Goal: Task Accomplishment & Management: Use online tool/utility

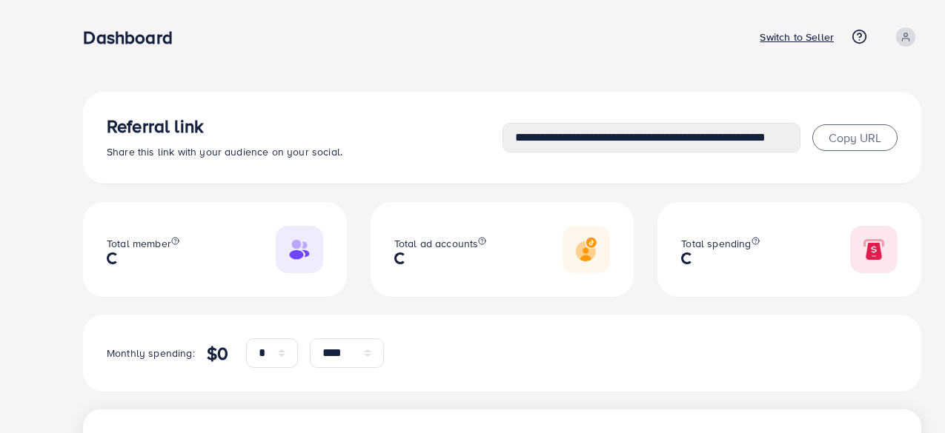
select select "*"
select select "****"
select select "*"
select select "****"
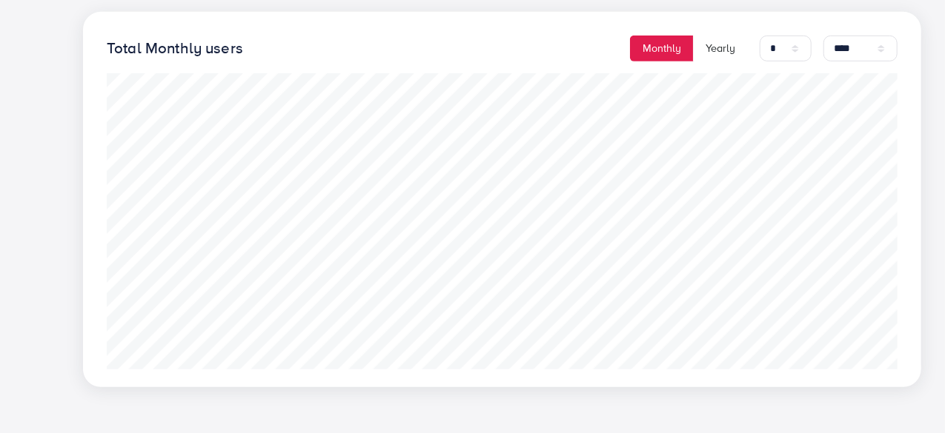
scroll to position [399, 0]
type input "**********"
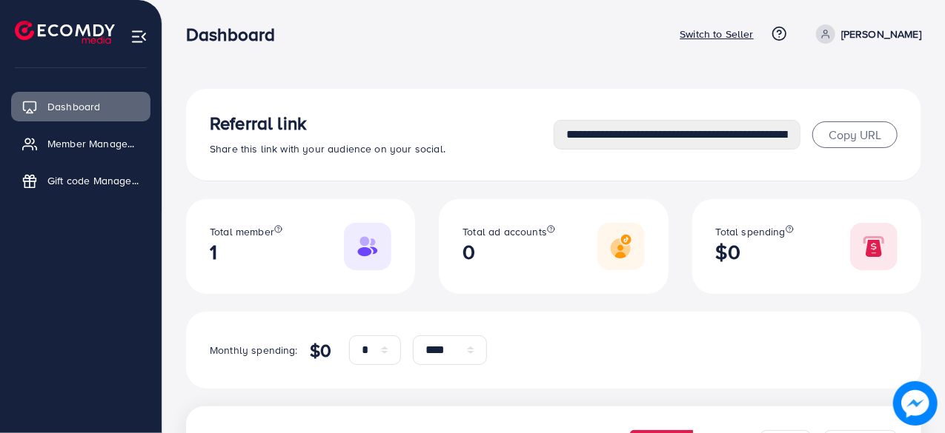
scroll to position [0, 0]
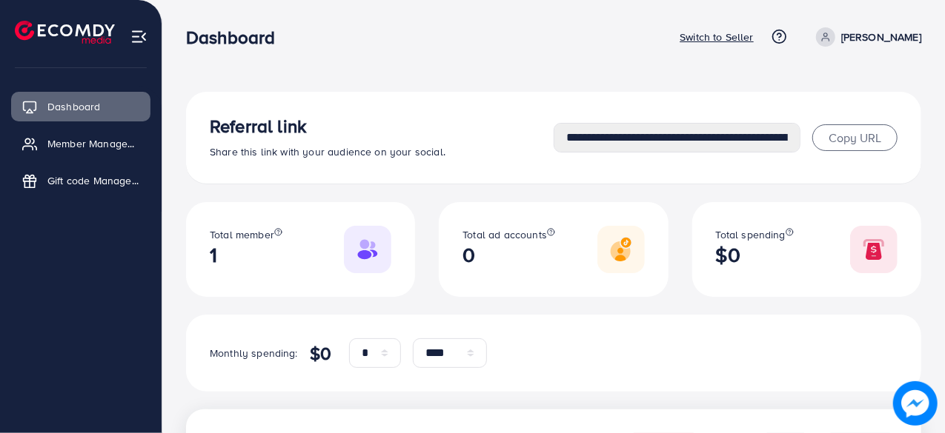
click at [754, 36] on p "Switch to Seller" at bounding box center [716, 37] width 74 height 18
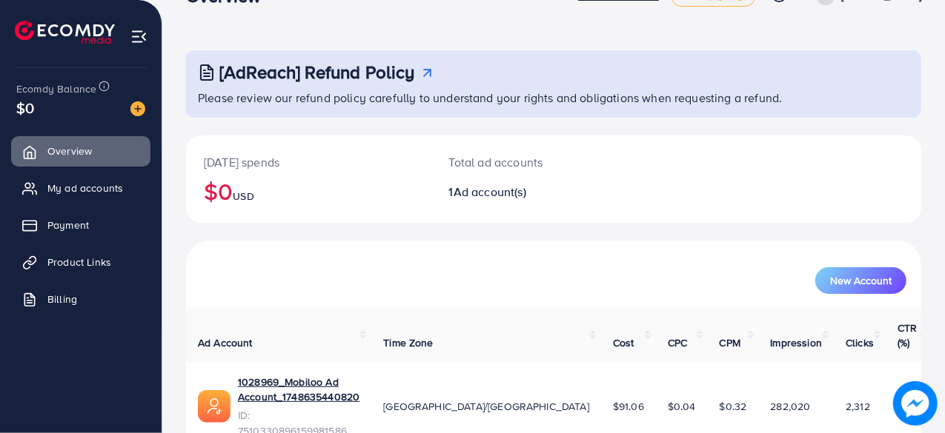
scroll to position [76, 0]
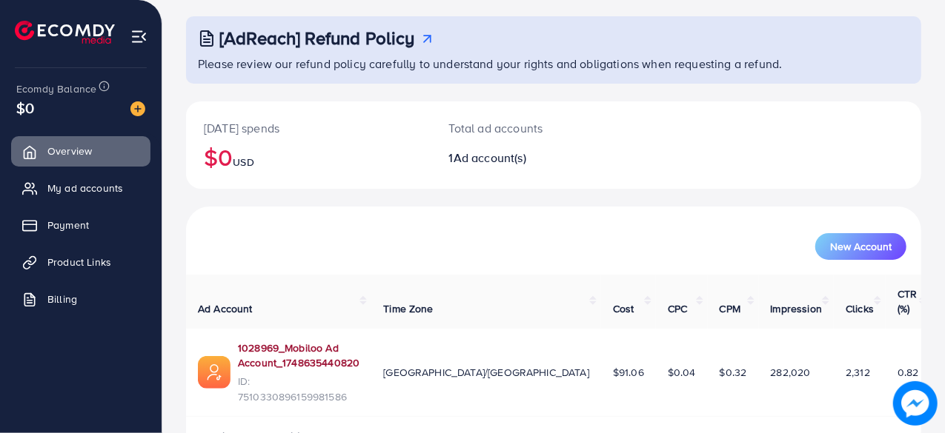
click at [359, 341] on link "1028969_Mobiloo Ad Account_1748635440820" at bounding box center [299, 356] width 122 height 30
click at [119, 187] on span "My ad accounts" at bounding box center [89, 188] width 76 height 15
click at [98, 190] on span "My ad accounts" at bounding box center [89, 188] width 76 height 15
click at [67, 195] on span "My ad accounts" at bounding box center [89, 188] width 76 height 15
click at [73, 195] on span "My ad accounts" at bounding box center [89, 188] width 76 height 15
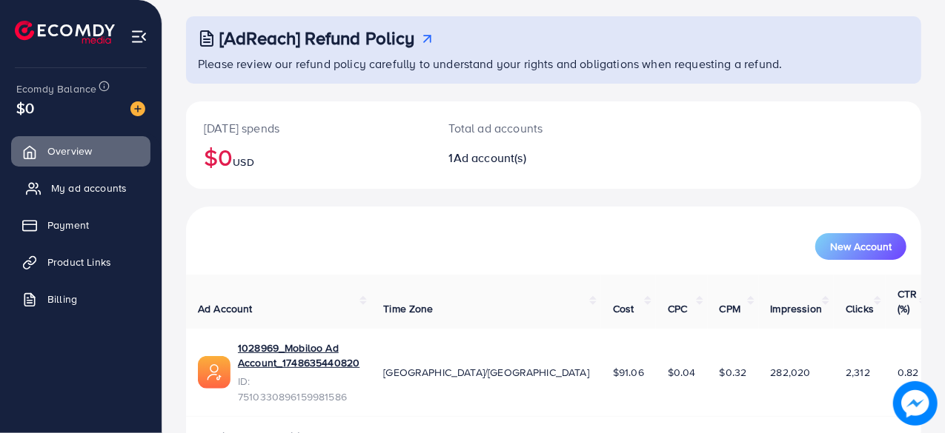
click at [68, 190] on span "My ad accounts" at bounding box center [89, 188] width 76 height 15
click at [66, 189] on span "My ad accounts" at bounding box center [89, 188] width 76 height 15
click at [65, 187] on span "My ad accounts" at bounding box center [89, 188] width 76 height 15
click at [67, 185] on span "My ad accounts" at bounding box center [89, 188] width 76 height 15
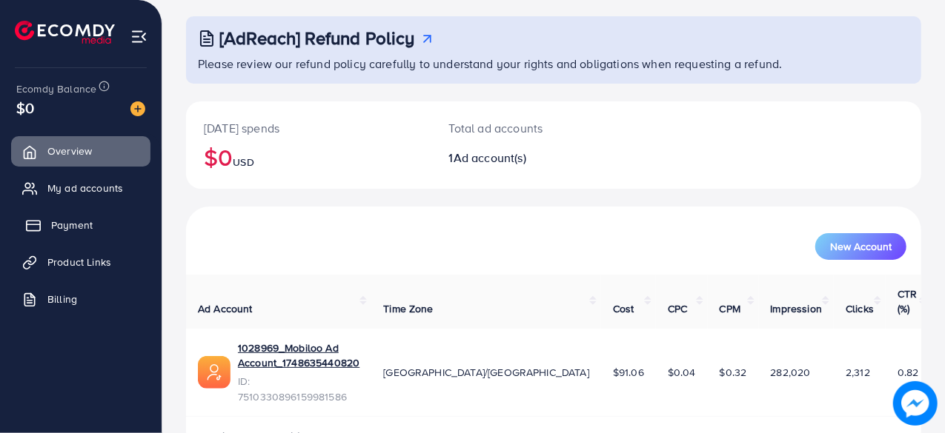
click at [54, 233] on link "Payment" at bounding box center [80, 225] width 139 height 30
click at [52, 230] on span "Payment" at bounding box center [71, 225] width 41 height 15
drag, startPoint x: 52, startPoint y: 230, endPoint x: 53, endPoint y: 127, distance: 103.0
click at [52, 227] on span "Payment" at bounding box center [67, 225] width 41 height 15
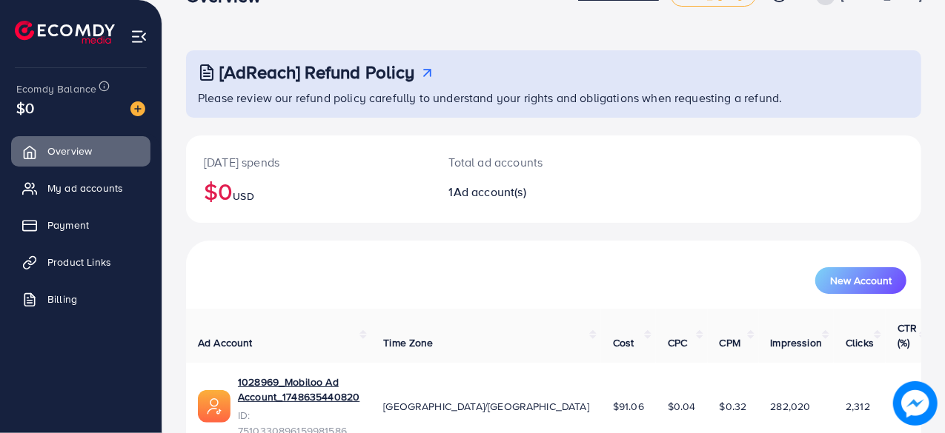
scroll to position [76, 0]
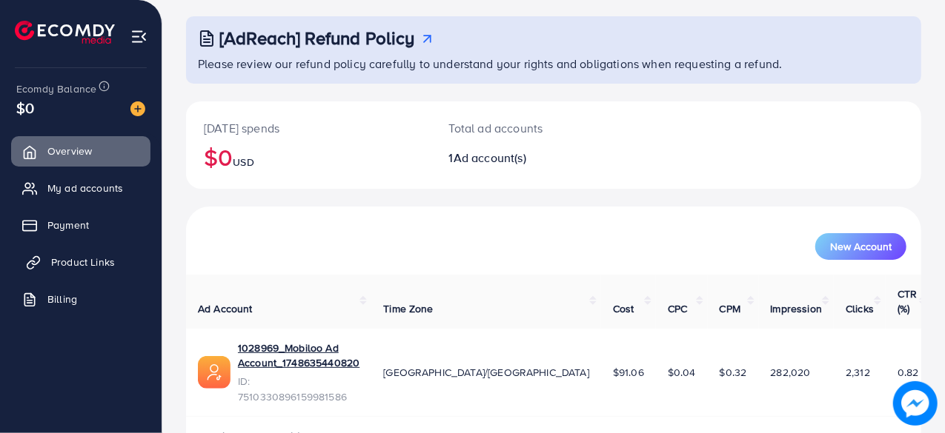
click at [76, 270] on link "Product Links" at bounding box center [80, 262] width 139 height 30
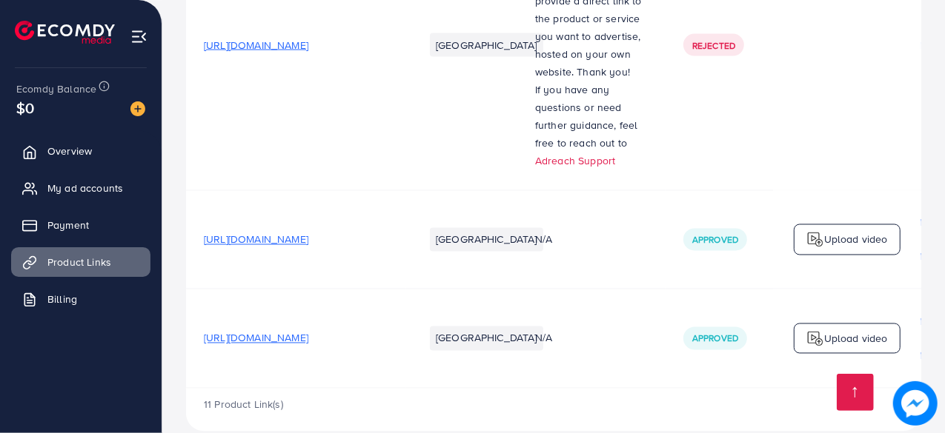
scroll to position [1435, 0]
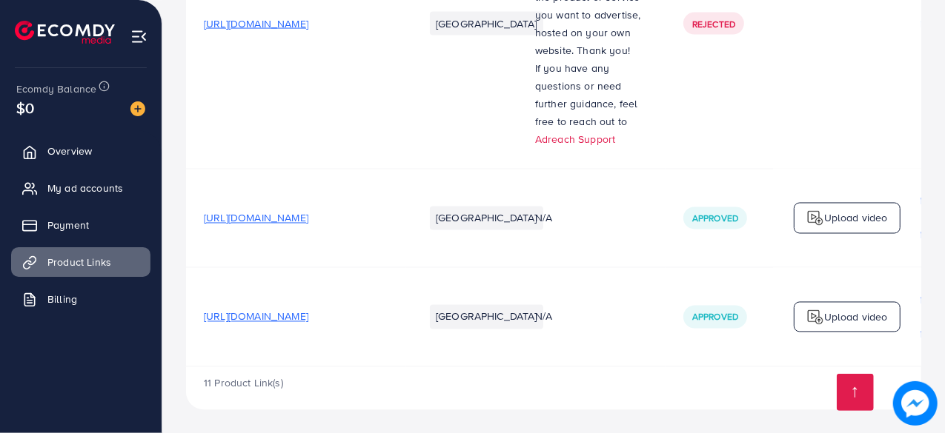
drag, startPoint x: 611, startPoint y: 367, endPoint x: 700, endPoint y: 365, distance: 88.9
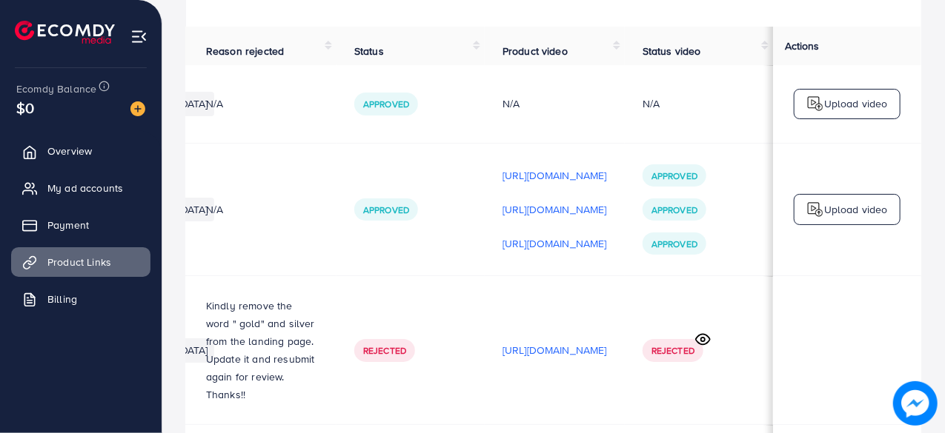
scroll to position [0, 438]
click at [824, 219] on p "Upload video" at bounding box center [856, 210] width 64 height 18
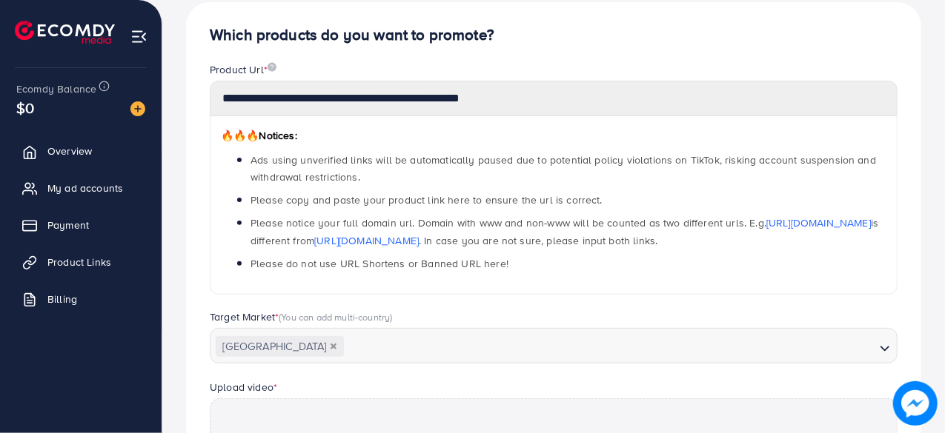
scroll to position [531, 0]
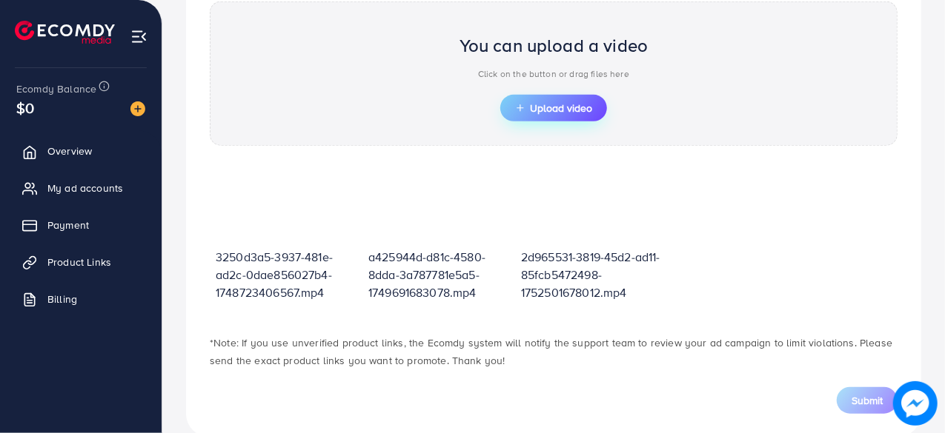
click at [575, 110] on span "Upload video" at bounding box center [553, 108] width 77 height 10
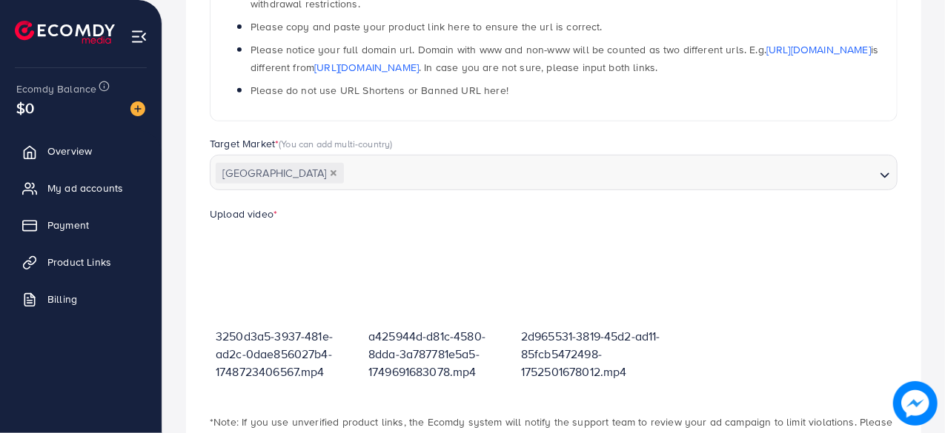
scroll to position [414, 0]
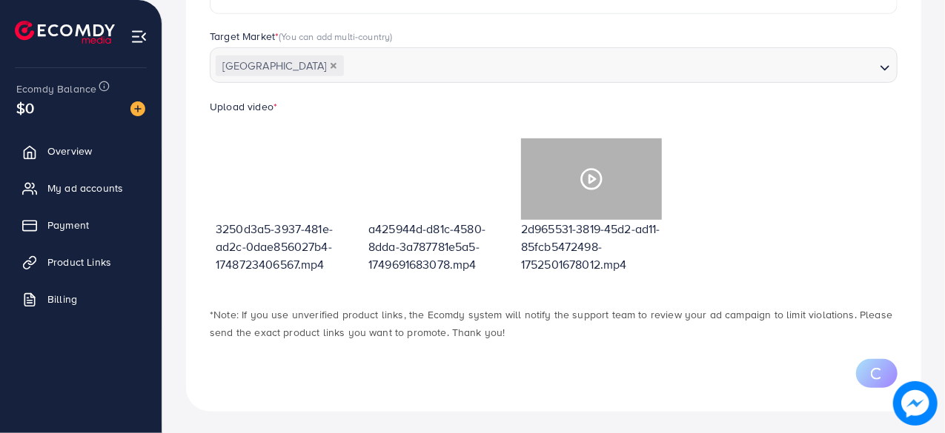
click at [589, 182] on polygon at bounding box center [592, 180] width 6 height 8
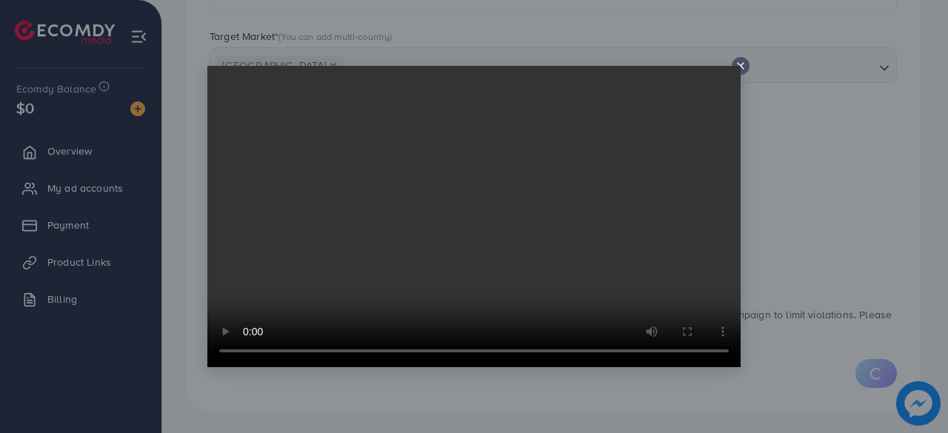
click at [742, 65] on line at bounding box center [741, 66] width 6 height 6
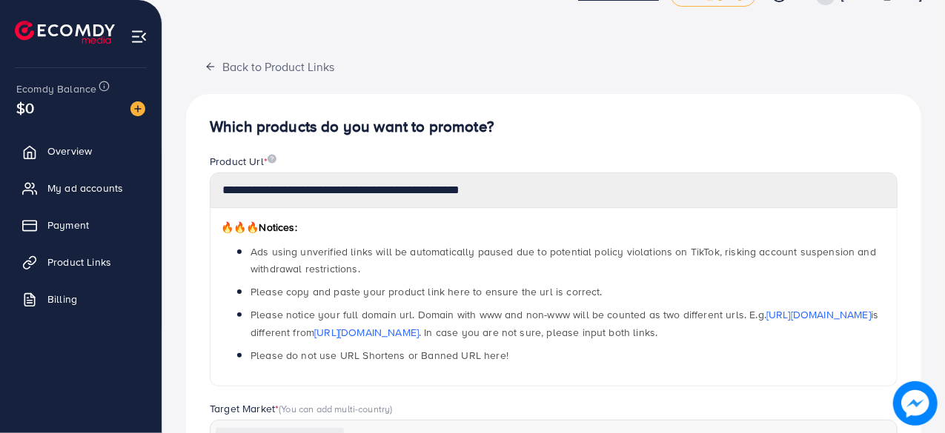
scroll to position [0, 0]
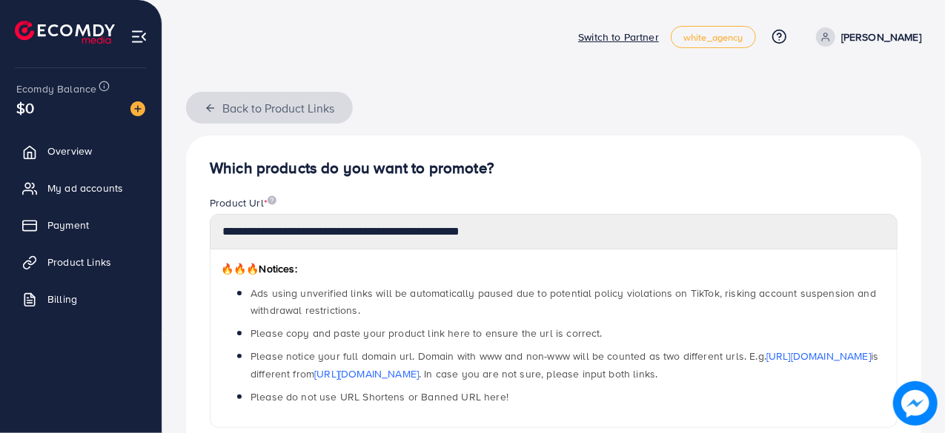
click at [230, 106] on button "Back to Product Links" at bounding box center [269, 108] width 167 height 32
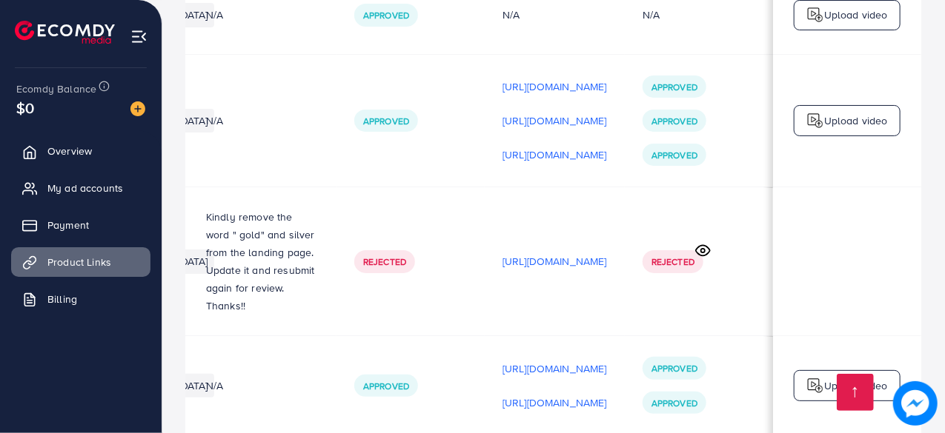
scroll to position [0, 439]
click at [545, 161] on p "https://files.ecomdy.com/videos/2d965531-3819-45d2-ad11-85fcb5472498-1752501678…" at bounding box center [554, 155] width 104 height 18
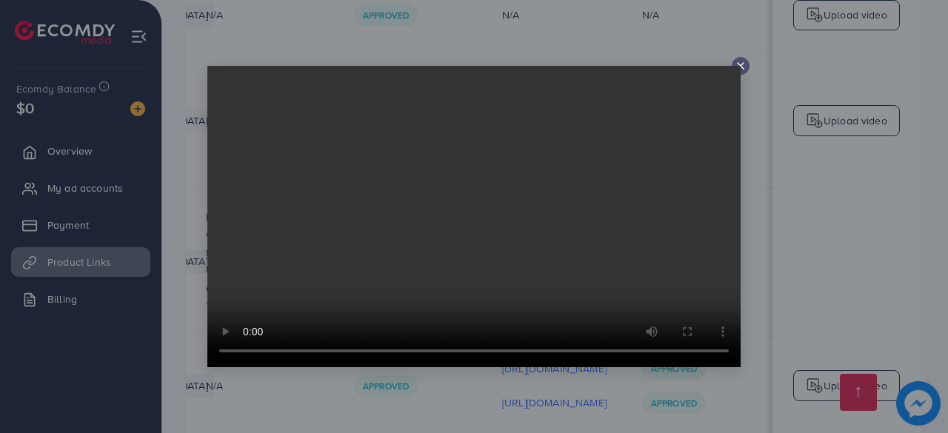
click at [740, 62] on icon at bounding box center [741, 66] width 12 height 12
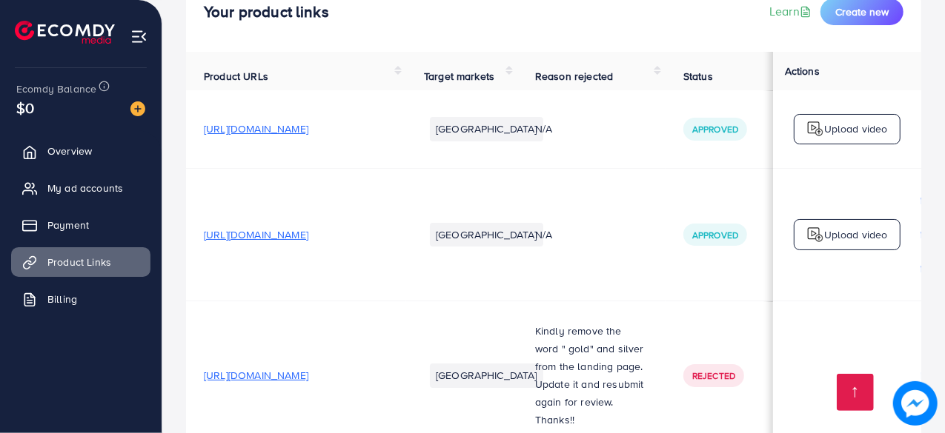
scroll to position [0, 0]
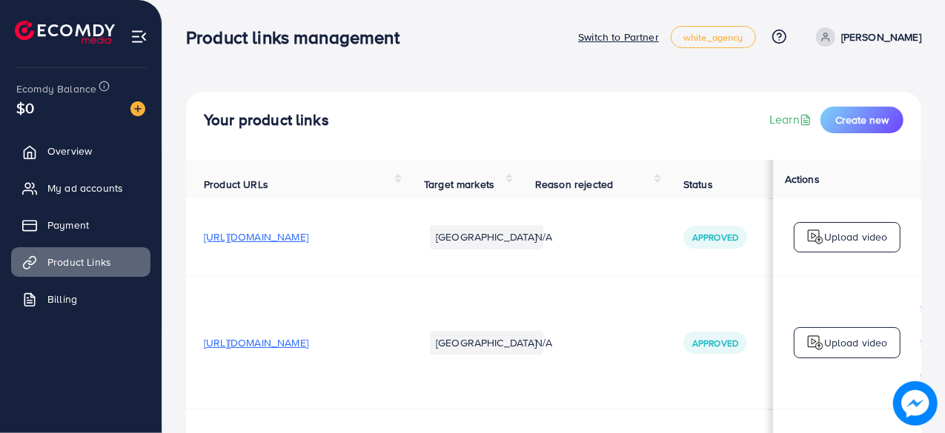
drag, startPoint x: 83, startPoint y: 147, endPoint x: 83, endPoint y: 167, distance: 19.3
click at [83, 147] on span "Overview" at bounding box center [69, 151] width 44 height 15
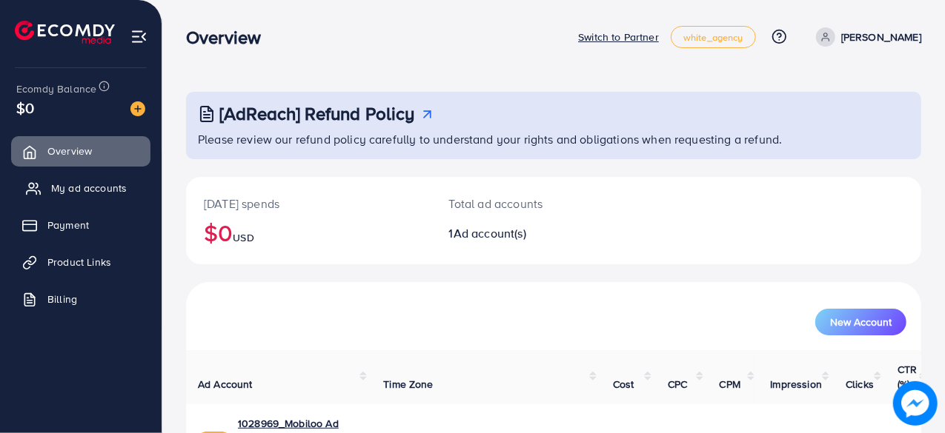
click at [79, 193] on span "My ad accounts" at bounding box center [89, 188] width 76 height 15
click at [276, 416] on link "1028969_Mobiloo Ad Account_1748635440820" at bounding box center [299, 431] width 122 height 30
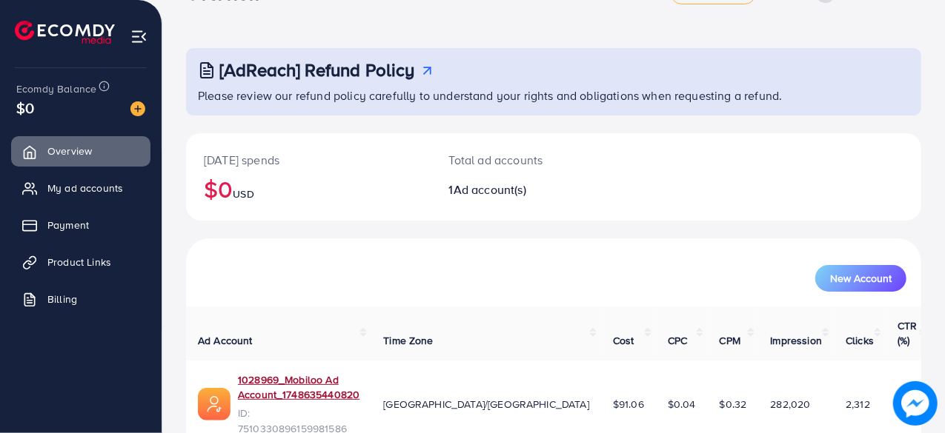
scroll to position [76, 0]
